Goal: Information Seeking & Learning: Learn about a topic

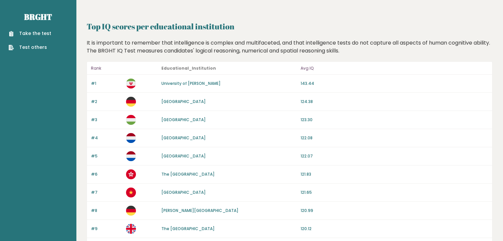
drag, startPoint x: 165, startPoint y: 36, endPoint x: 165, endPoint y: 31, distance: 5.0
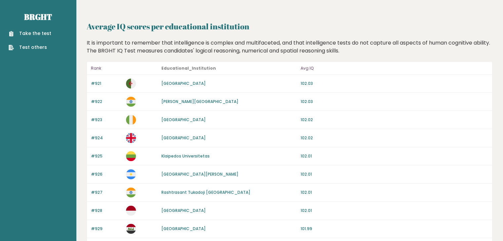
click at [175, 83] on link "Université de Ghardaia" at bounding box center [183, 84] width 44 height 6
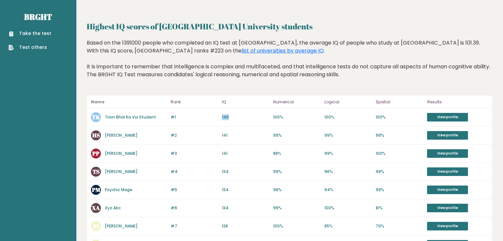
drag, startPoint x: 234, startPoint y: 115, endPoint x: 222, endPoint y: 116, distance: 12.3
click at [222, 116] on p "146" at bounding box center [245, 117] width 47 height 6
click at [226, 121] on div "#1 TK Trion Bhai Ka Voi Student 146 #1 146 100% 100% 100% View profile" at bounding box center [289, 117] width 405 height 18
drag, startPoint x: 218, startPoint y: 117, endPoint x: 238, endPoint y: 118, distance: 19.5
click at [237, 118] on div "#1 TK Trion Bhai Ka Voi Student 146 #1 146 100% 100% 100% View profile" at bounding box center [289, 117] width 405 height 18
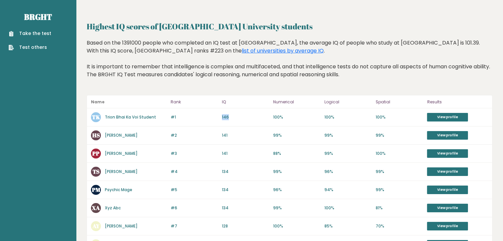
click at [221, 119] on div "#1 TK Trion Bhai Ka Voi Student 146 #1 146 100% 100% 100% View profile" at bounding box center [289, 117] width 405 height 18
drag, startPoint x: 220, startPoint y: 118, endPoint x: 235, endPoint y: 115, distance: 16.0
click at [235, 115] on div "#1 TK Trion Bhai Ka Voi Student 146 #1 146 100% 100% 100% View profile" at bounding box center [289, 117] width 405 height 18
click at [238, 120] on p "146" at bounding box center [245, 117] width 47 height 6
drag, startPoint x: 219, startPoint y: 116, endPoint x: 231, endPoint y: 113, distance: 12.3
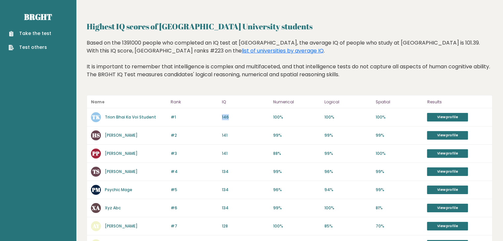
click at [231, 113] on div "#1 TK Trion Bhai Ka Voi Student 146 #1 146 100% 100% 100% View profile" at bounding box center [289, 117] width 405 height 18
click at [235, 117] on p "146" at bounding box center [245, 117] width 47 height 6
drag, startPoint x: 219, startPoint y: 119, endPoint x: 232, endPoint y: 116, distance: 13.2
click at [232, 116] on div "#1 TK Trion Bhai Ka Voi Student 146 #1 146 100% 100% 100% View profile" at bounding box center [289, 117] width 405 height 18
click at [226, 120] on div "#1 TK Trion Bhai Ka Voi Student 146 #1 146 100% 100% 100% View profile" at bounding box center [289, 117] width 405 height 18
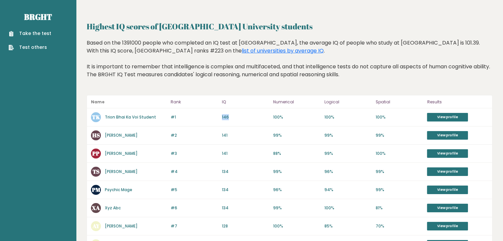
drag, startPoint x: 222, startPoint y: 114, endPoint x: 235, endPoint y: 115, distance: 13.2
click at [235, 115] on div "#1 TK Trion Bhai Ka Voi Student 146 #1 146 100% 100% 100% View profile" at bounding box center [289, 117] width 405 height 18
click at [446, 115] on link "View profile" at bounding box center [447, 117] width 41 height 9
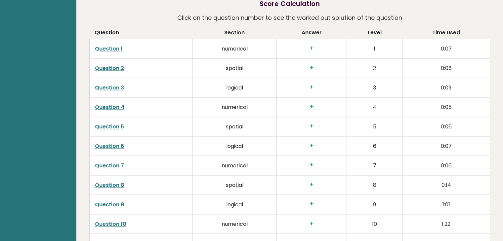
scroll to position [969, 0]
drag, startPoint x: 448, startPoint y: 48, endPoint x: 453, endPoint y: 48, distance: 5.6
click at [453, 48] on td "0:07" at bounding box center [445, 49] width 87 height 20
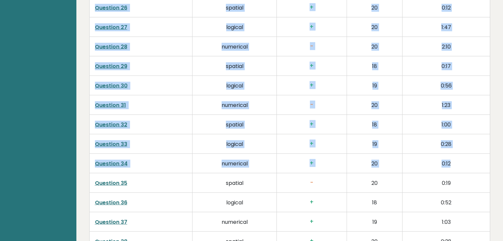
drag, startPoint x: 449, startPoint y: 79, endPoint x: 445, endPoint y: 147, distance: 68.2
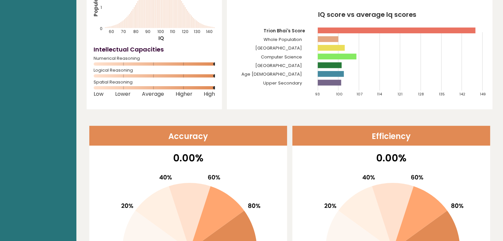
scroll to position [0, 0]
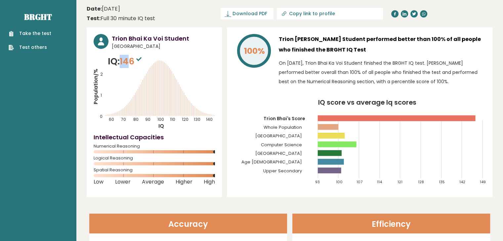
drag, startPoint x: 120, startPoint y: 60, endPoint x: 135, endPoint y: 70, distance: 18.3
click at [134, 66] on p "IQ: 146" at bounding box center [125, 61] width 35 height 13
click at [138, 92] on icon "Population/% IQ 0 1 2 60 70 80 90 100 110 120 130 140" at bounding box center [154, 92] width 121 height 75
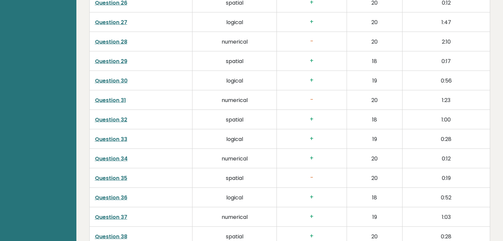
scroll to position [1505, 0]
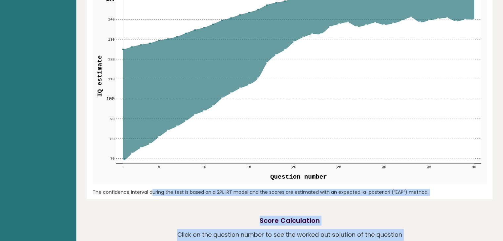
drag, startPoint x: 114, startPoint y: 131, endPoint x: 409, endPoint y: -21, distance: 331.4
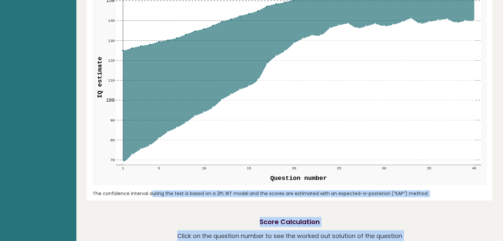
click at [409, 0] on html "Brght Take the test Test others Date: May 25, 2025 Test: Full 30 minute IQ test…" at bounding box center [251, 190] width 503 height 1882
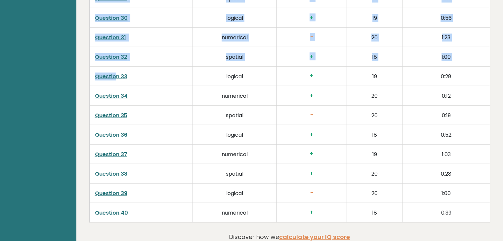
scroll to position [1549, 0]
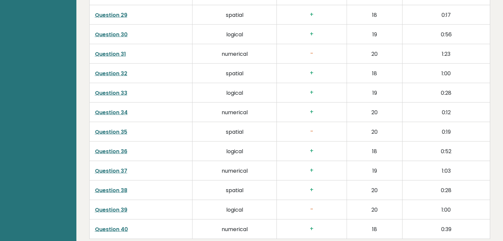
click at [177, 86] on td "Question 33" at bounding box center [140, 93] width 103 height 20
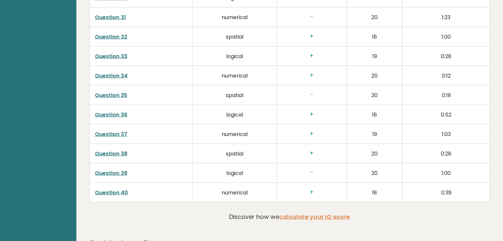
scroll to position [1638, 0]
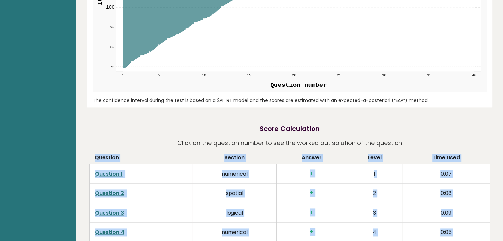
drag, startPoint x: 141, startPoint y: 140, endPoint x: 151, endPoint y: 152, distance: 15.1
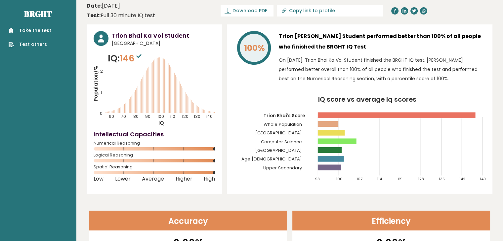
scroll to position [0, 0]
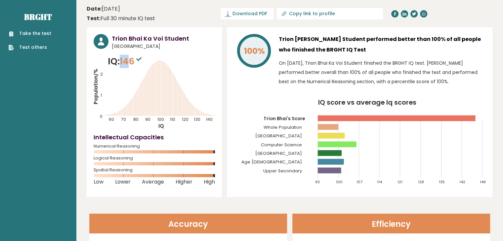
drag, startPoint x: 123, startPoint y: 60, endPoint x: 133, endPoint y: 59, distance: 10.0
click at [133, 59] on span "146" at bounding box center [131, 61] width 23 height 12
click at [141, 68] on p "IQ: 146" at bounding box center [125, 61] width 35 height 13
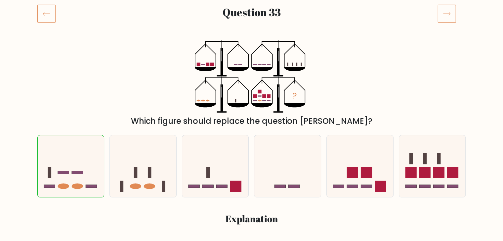
scroll to position [88, 0]
